Goal: Transaction & Acquisition: Purchase product/service

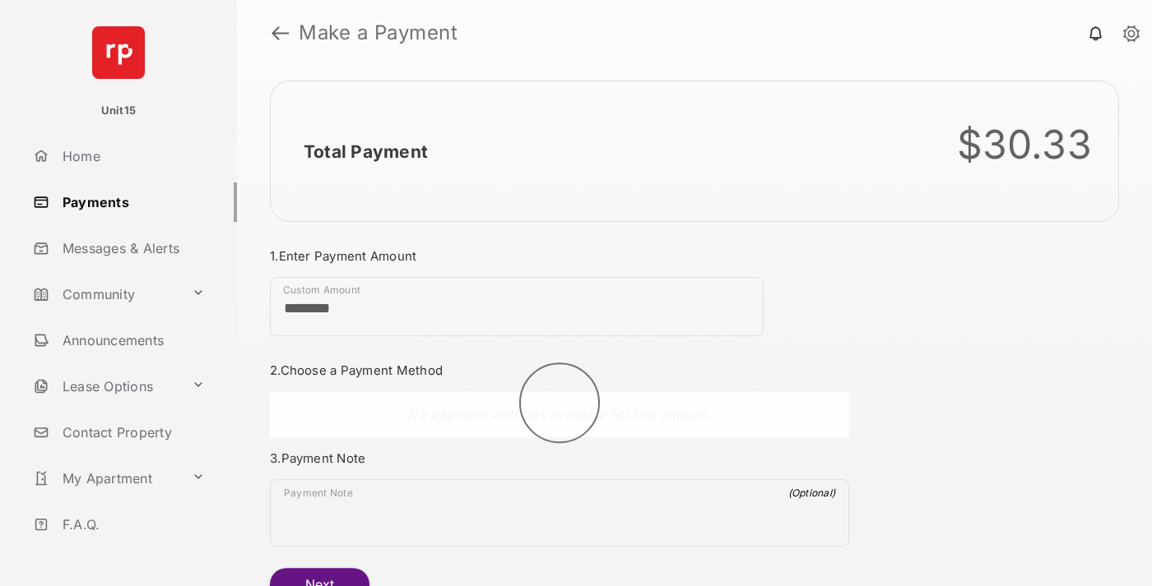
scroll to position [89, 0]
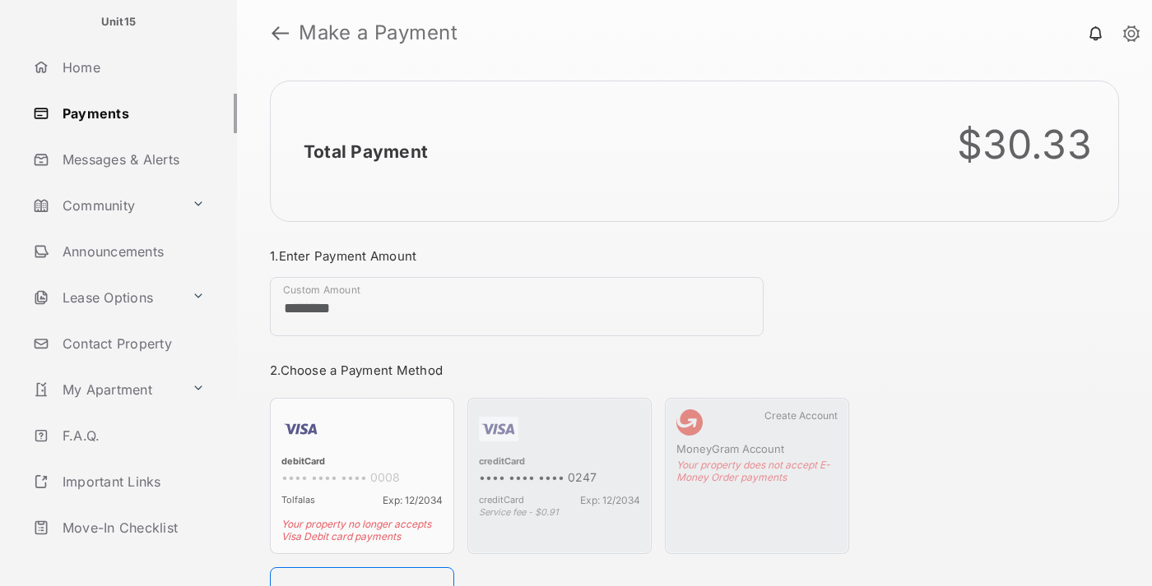
click at [128, 554] on link "Logout" at bounding box center [131, 573] width 211 height 39
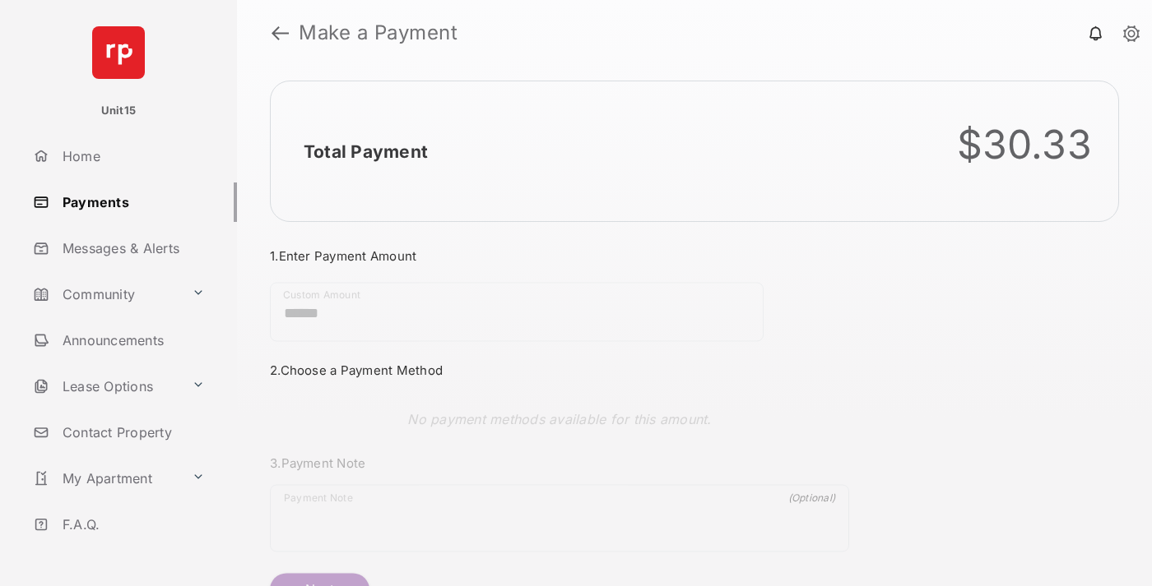
scroll to position [89, 0]
